Goal: Information Seeking & Learning: Learn about a topic

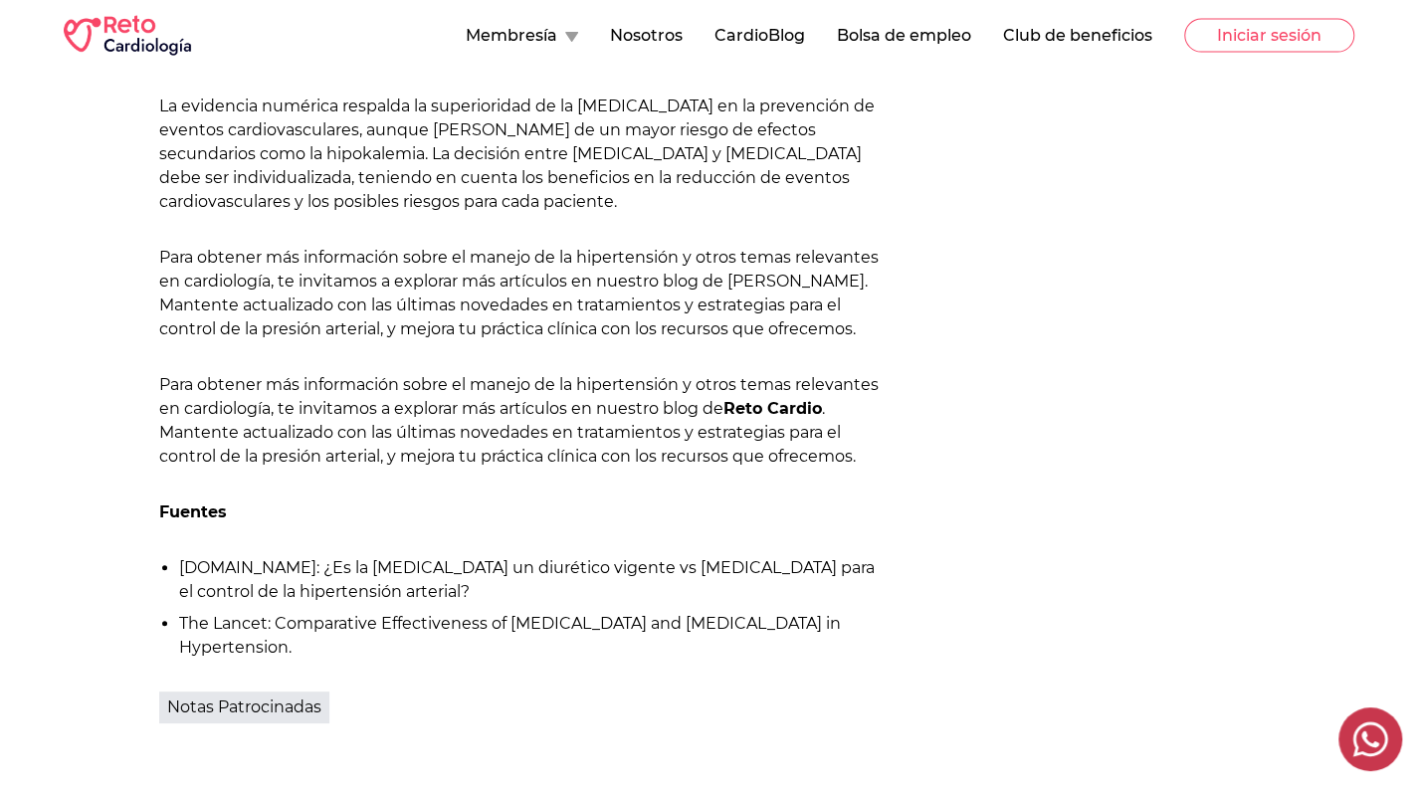
scroll to position [2686, 0]
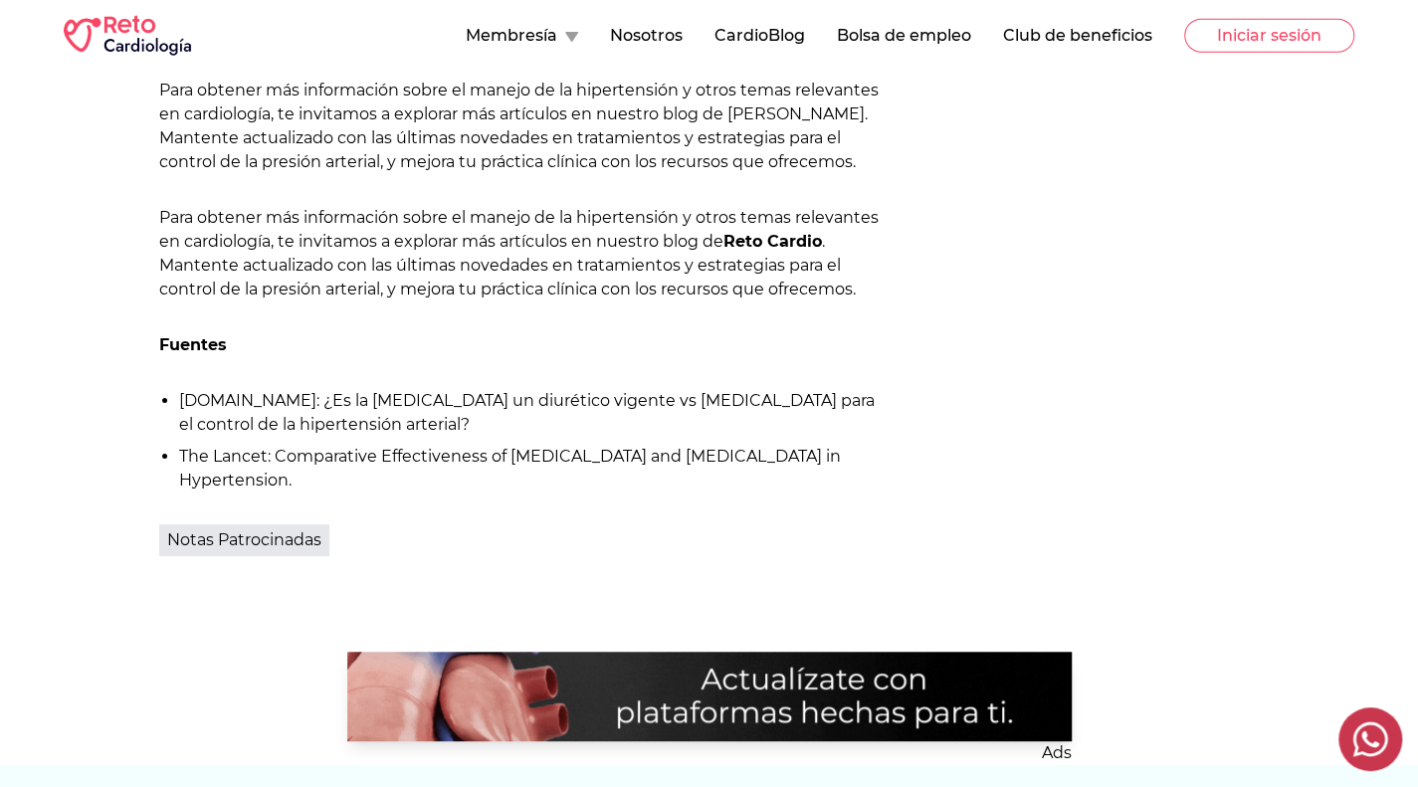
click at [325, 445] on li "The Lancet: Comparative Effectiveness of [MEDICAL_DATA] and [MEDICAL_DATA] in H…" at bounding box center [535, 469] width 713 height 48
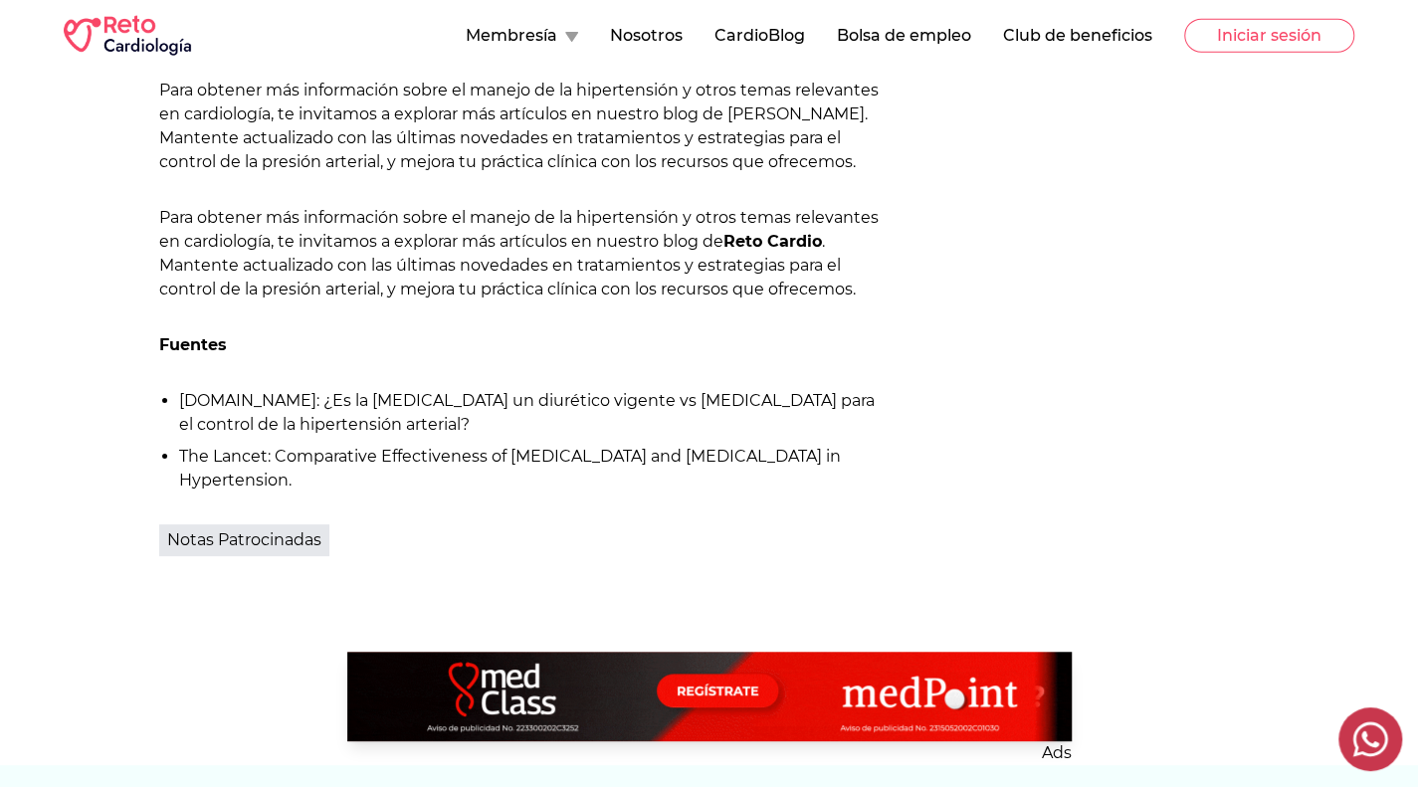
click at [762, 232] on strong "Reto Cardio" at bounding box center [772, 241] width 99 height 19
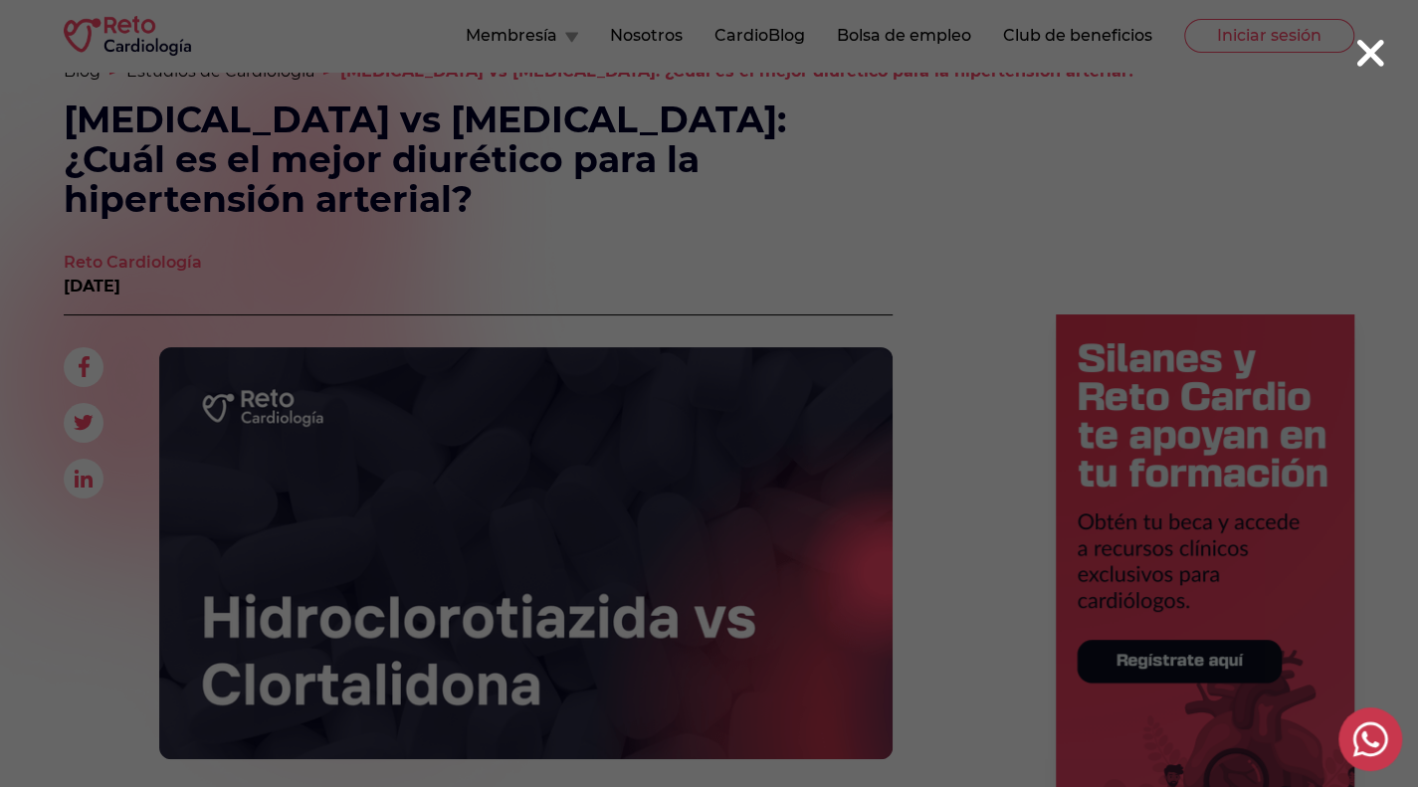
scroll to position [0, 0]
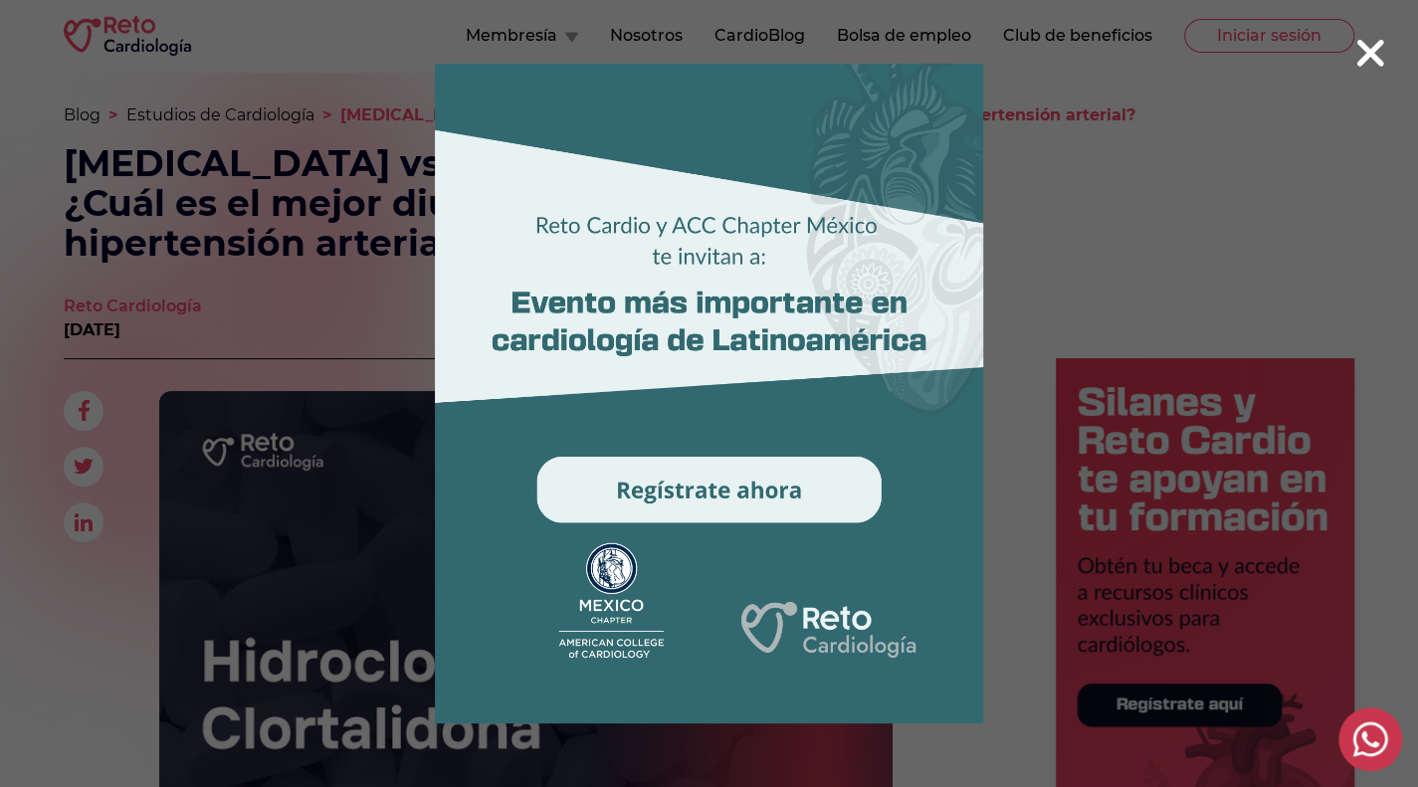
click at [877, 205] on 1 at bounding box center [709, 394] width 764 height 660
click at [166, 50] on div at bounding box center [709, 393] width 1418 height 787
click at [1377, 53] on icon at bounding box center [1370, 53] width 32 height 43
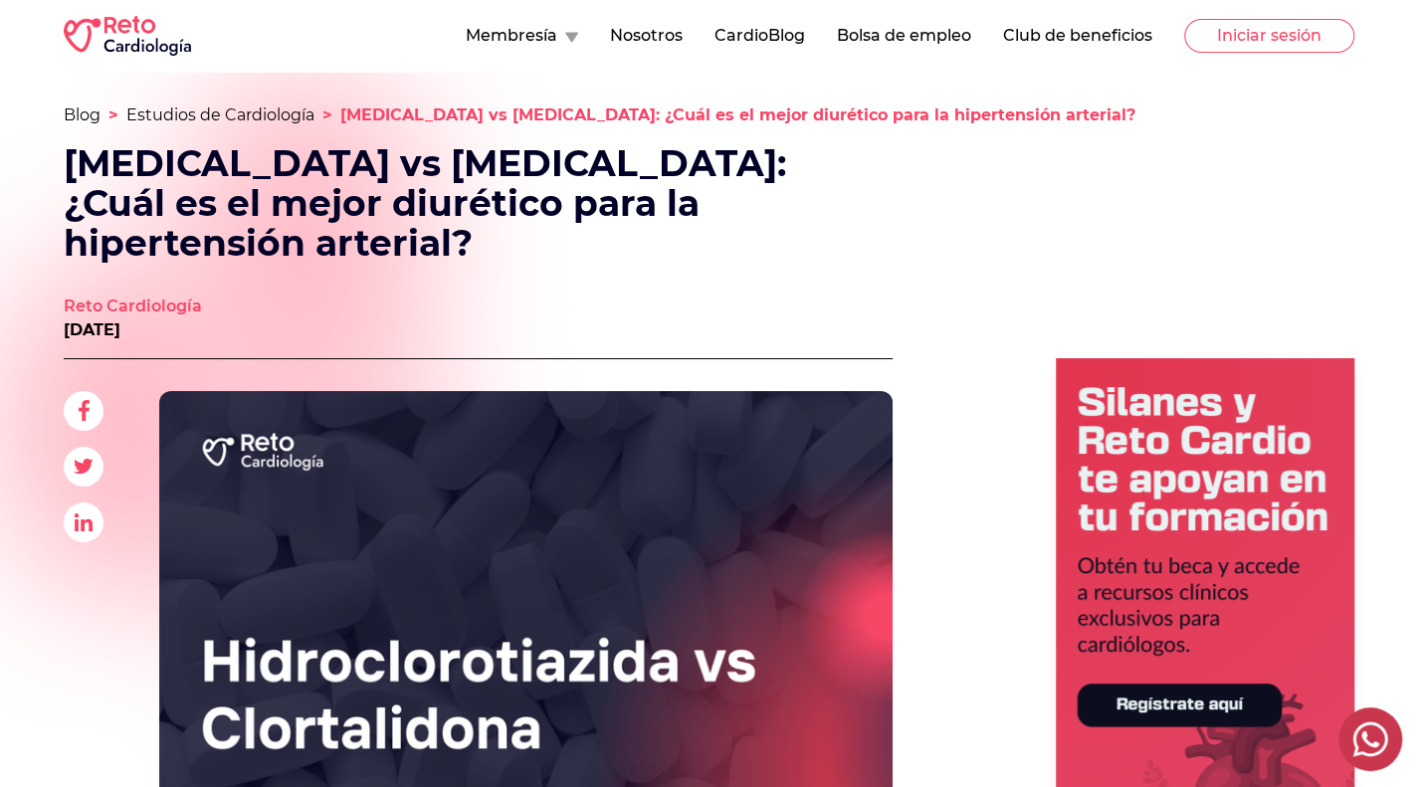
click at [125, 29] on img at bounding box center [127, 36] width 127 height 40
